Goal: Transaction & Acquisition: Purchase product/service

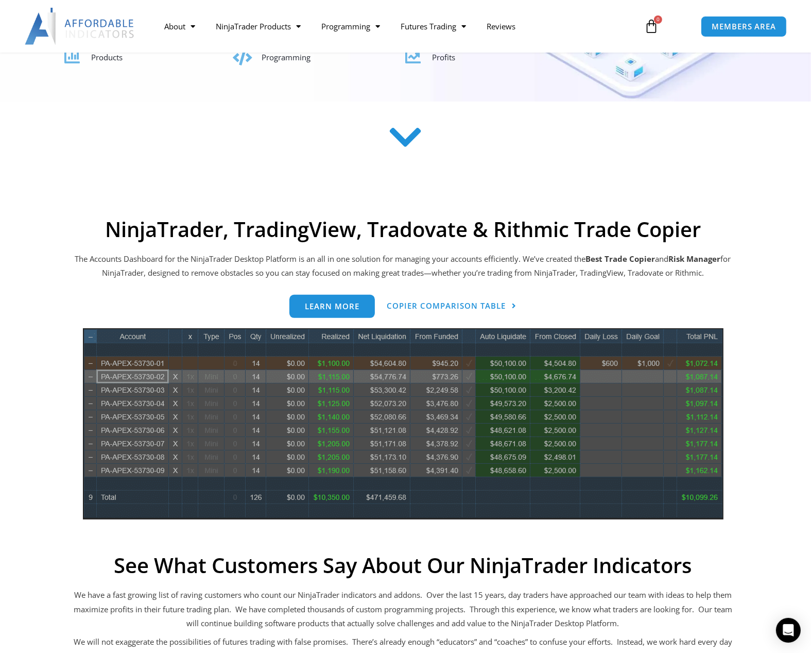
scroll to position [6, 0]
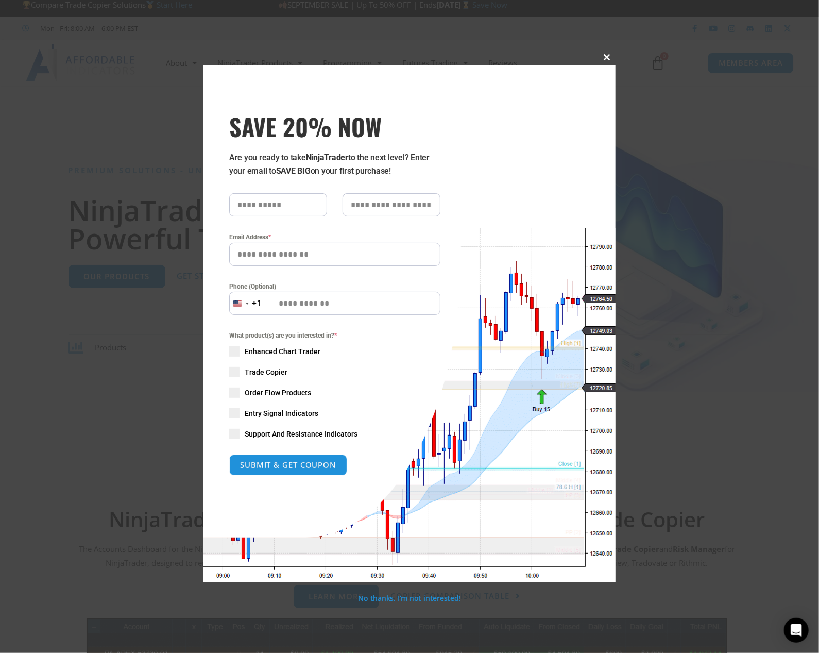
click at [603, 59] on span "SAVE 20% NOW popup" at bounding box center [607, 57] width 16 height 6
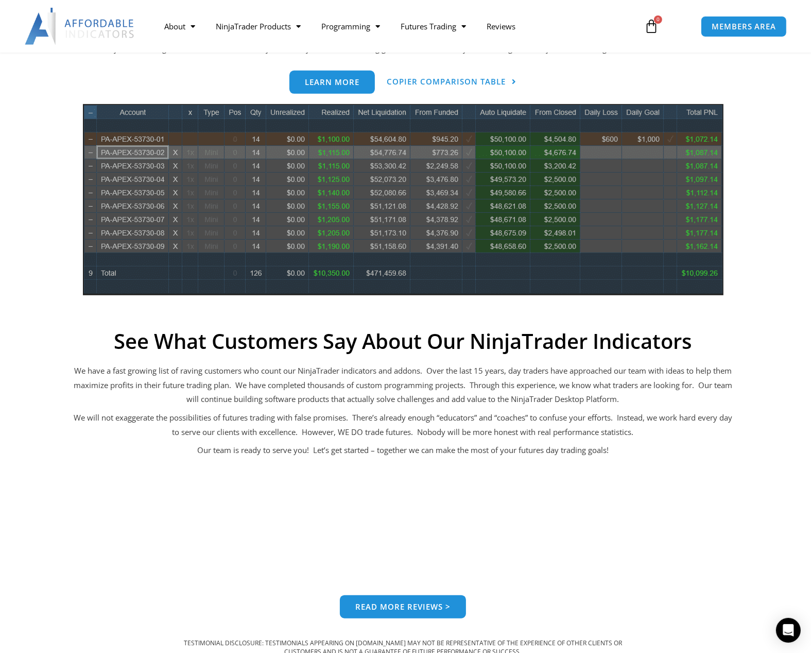
scroll to position [521, 0]
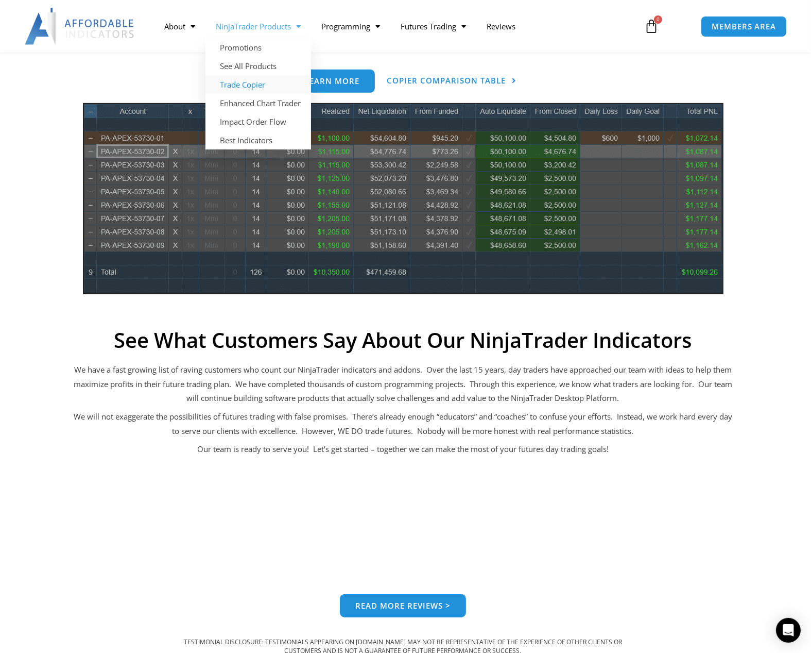
click at [255, 83] on link "Trade Copier" at bounding box center [259, 84] width 106 height 19
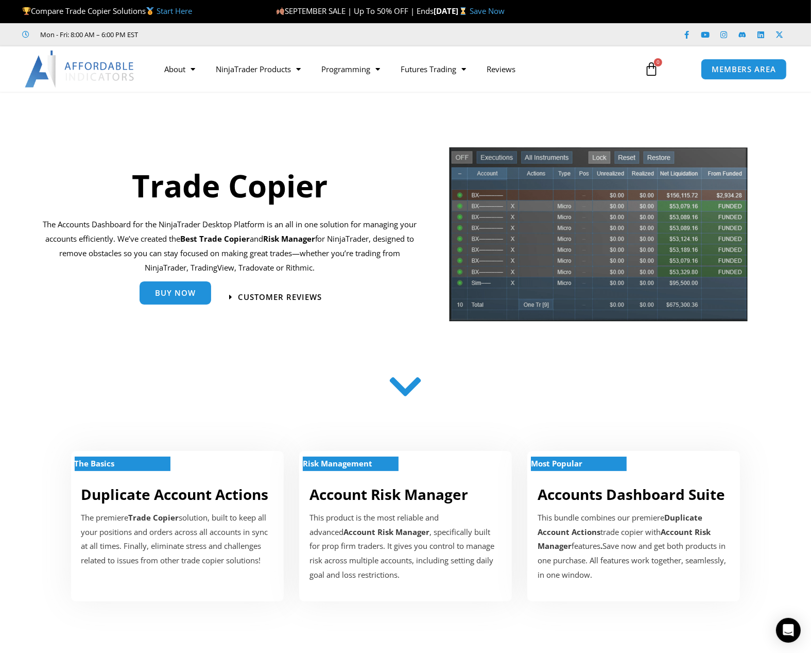
click at [177, 292] on span "Buy Now" at bounding box center [175, 293] width 41 height 8
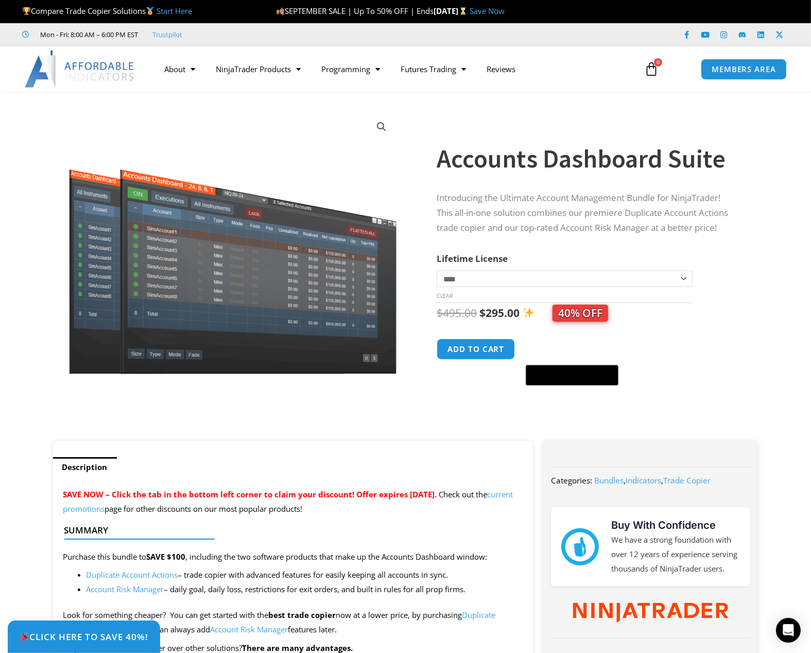
scroll to position [206, 0]
